Goal: Transaction & Acquisition: Purchase product/service

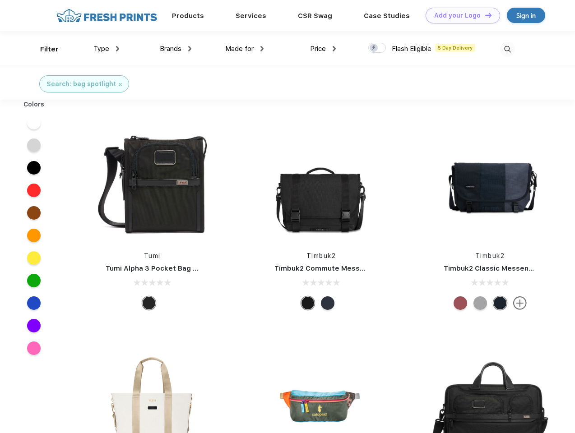
scroll to position [0, 0]
click at [459, 15] on link "Add your Logo Design Tool" at bounding box center [463, 16] width 74 height 16
click at [0, 0] on div "Design Tool" at bounding box center [0, 0] width 0 height 0
click at [484, 15] on link "Add your Logo Design Tool" at bounding box center [463, 16] width 74 height 16
click at [43, 49] on div "Filter" at bounding box center [49, 49] width 19 height 10
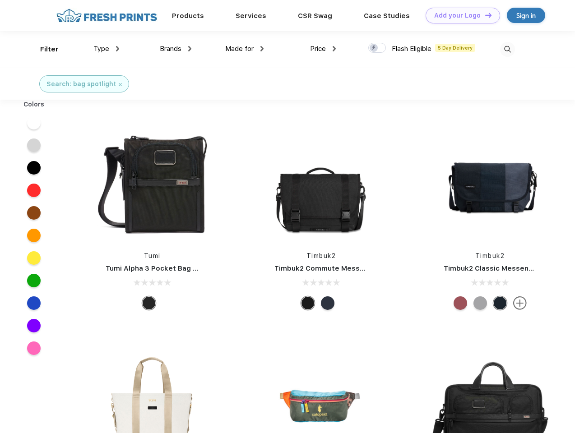
click at [107, 49] on span "Type" at bounding box center [101, 49] width 16 height 8
click at [176, 49] on span "Brands" at bounding box center [171, 49] width 22 height 8
click at [245, 49] on span "Made for" at bounding box center [239, 49] width 28 height 8
click at [323, 49] on span "Price" at bounding box center [318, 49] width 16 height 8
click at [377, 48] on div at bounding box center [377, 48] width 18 height 10
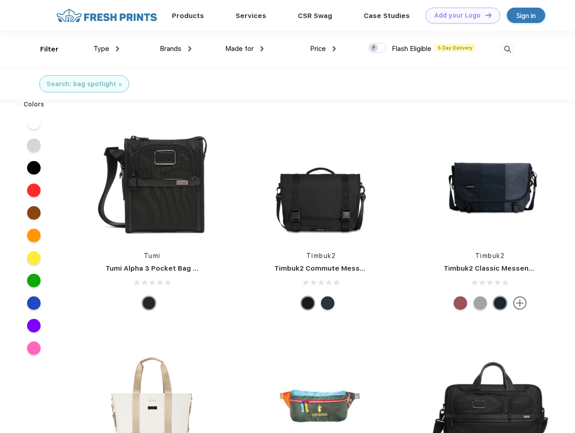
click at [374, 48] on input "checkbox" at bounding box center [371, 45] width 6 height 6
click at [507, 49] on img at bounding box center [507, 49] width 15 height 15
